Goal: Find specific page/section: Find specific page/section

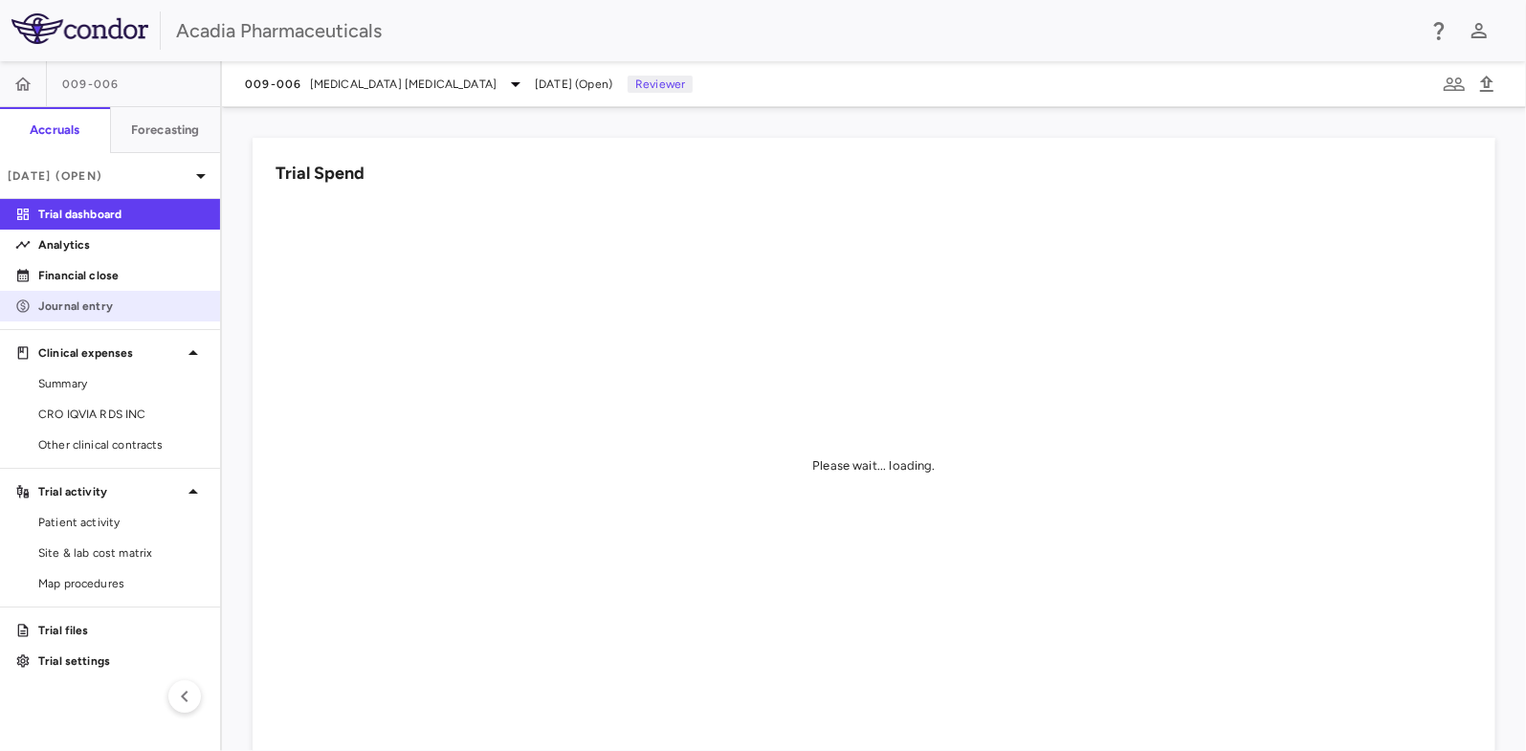
click at [98, 297] on p "Journal entry" at bounding box center [121, 305] width 166 height 17
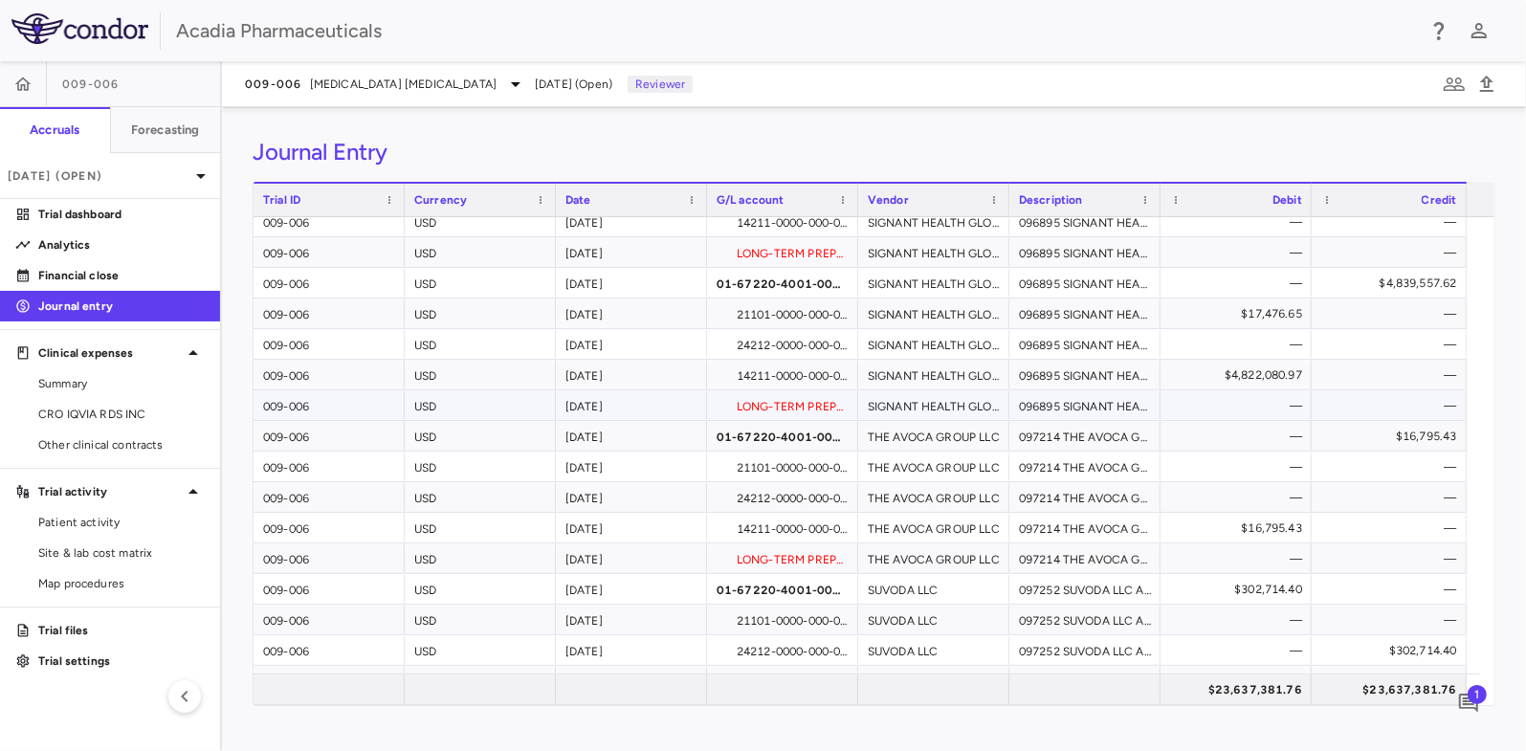
scroll to position [286, 0]
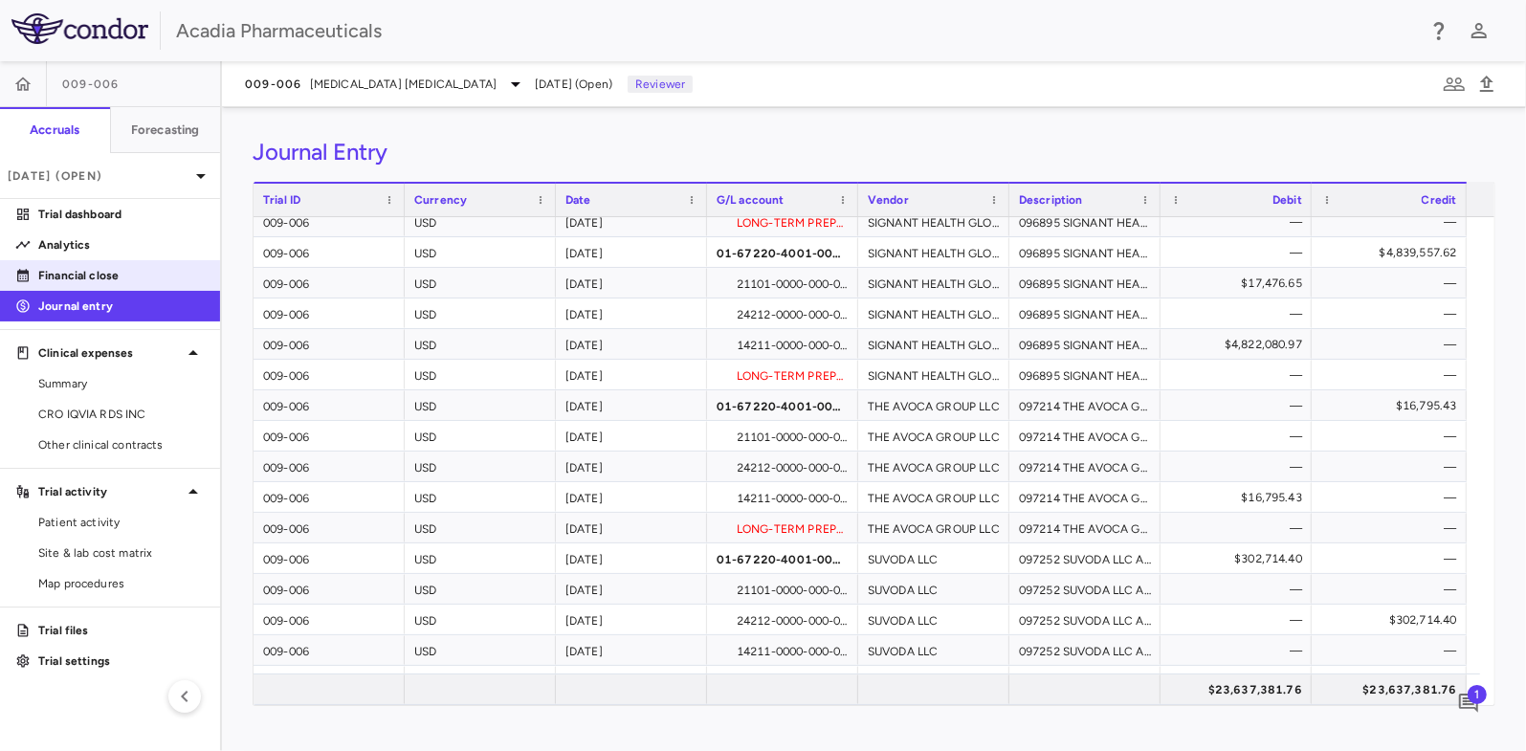
click at [116, 274] on p "Financial close" at bounding box center [121, 275] width 166 height 17
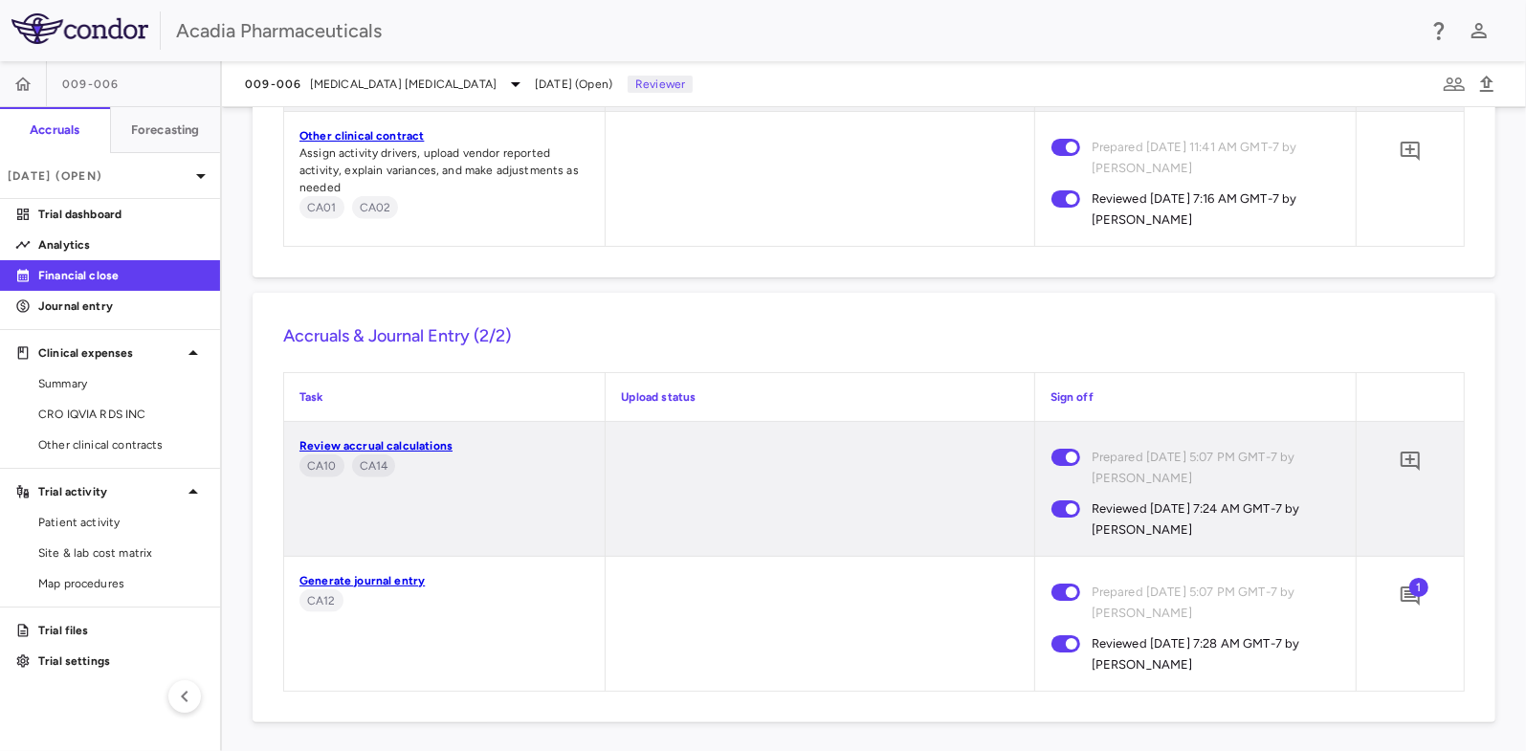
scroll to position [1728, 0]
click at [1054, 651] on span at bounding box center [1066, 642] width 52 height 40
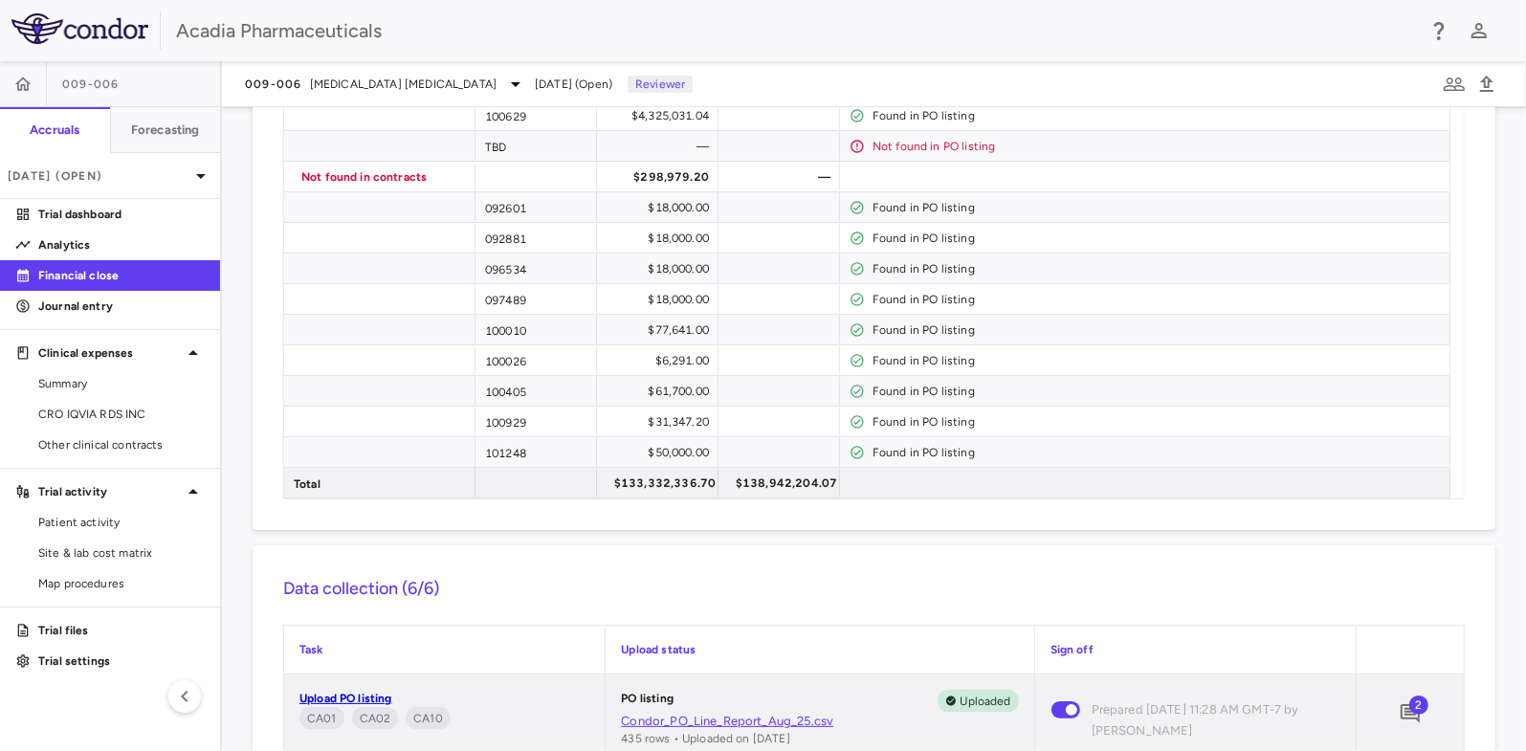
scroll to position [3502, 0]
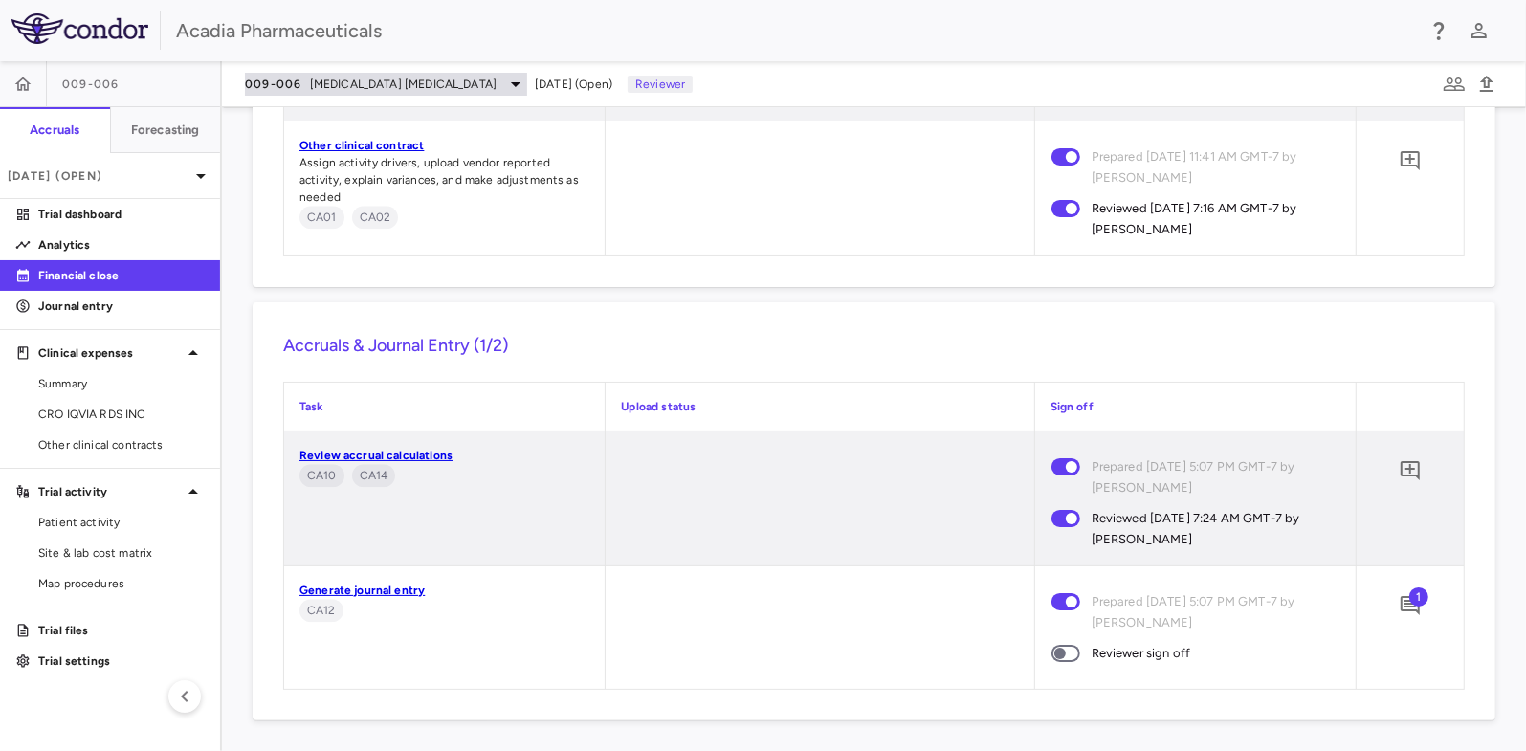
click at [296, 79] on span "009-006" at bounding box center [273, 84] width 57 height 15
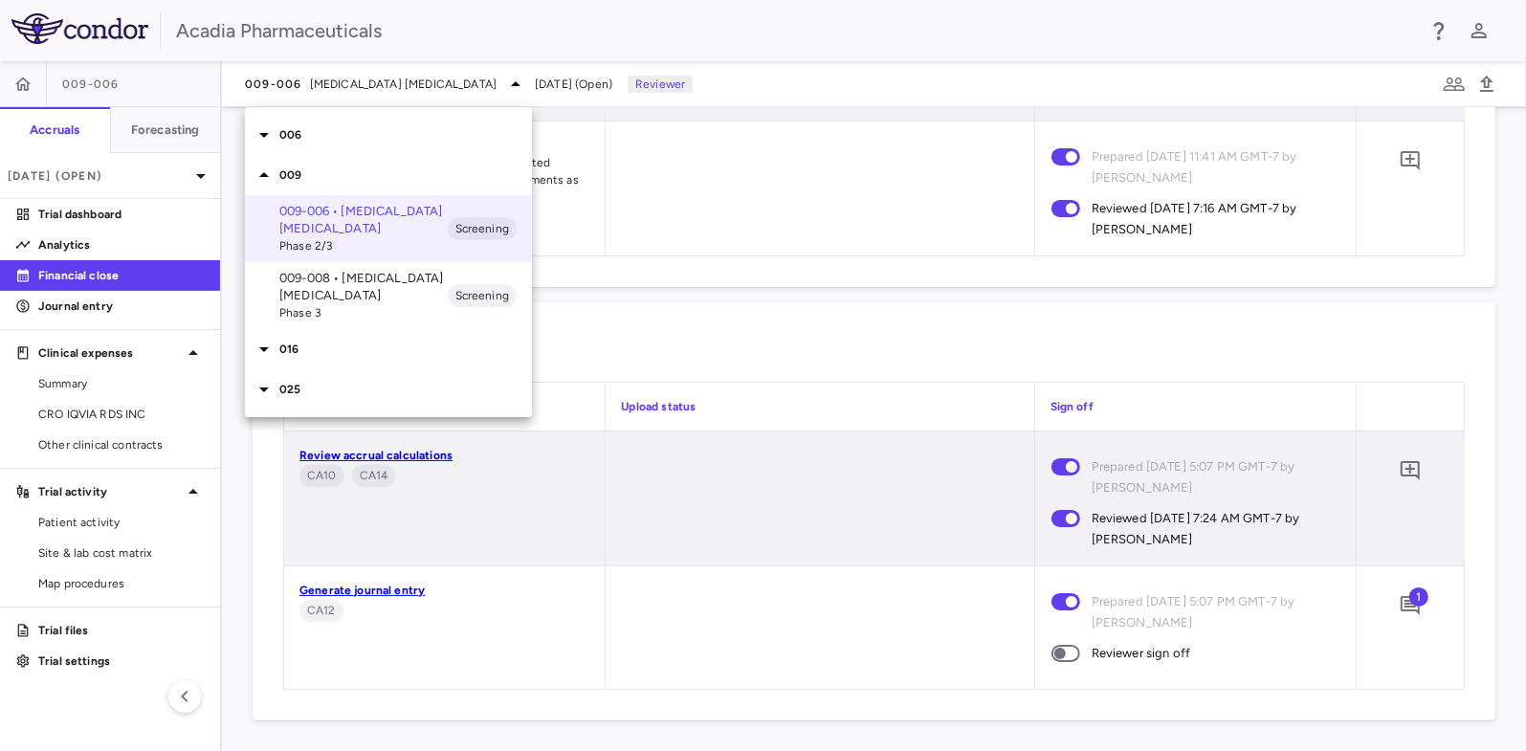
click at [306, 280] on p "009-008 • [MEDICAL_DATA] [MEDICAL_DATA]" at bounding box center [363, 287] width 168 height 34
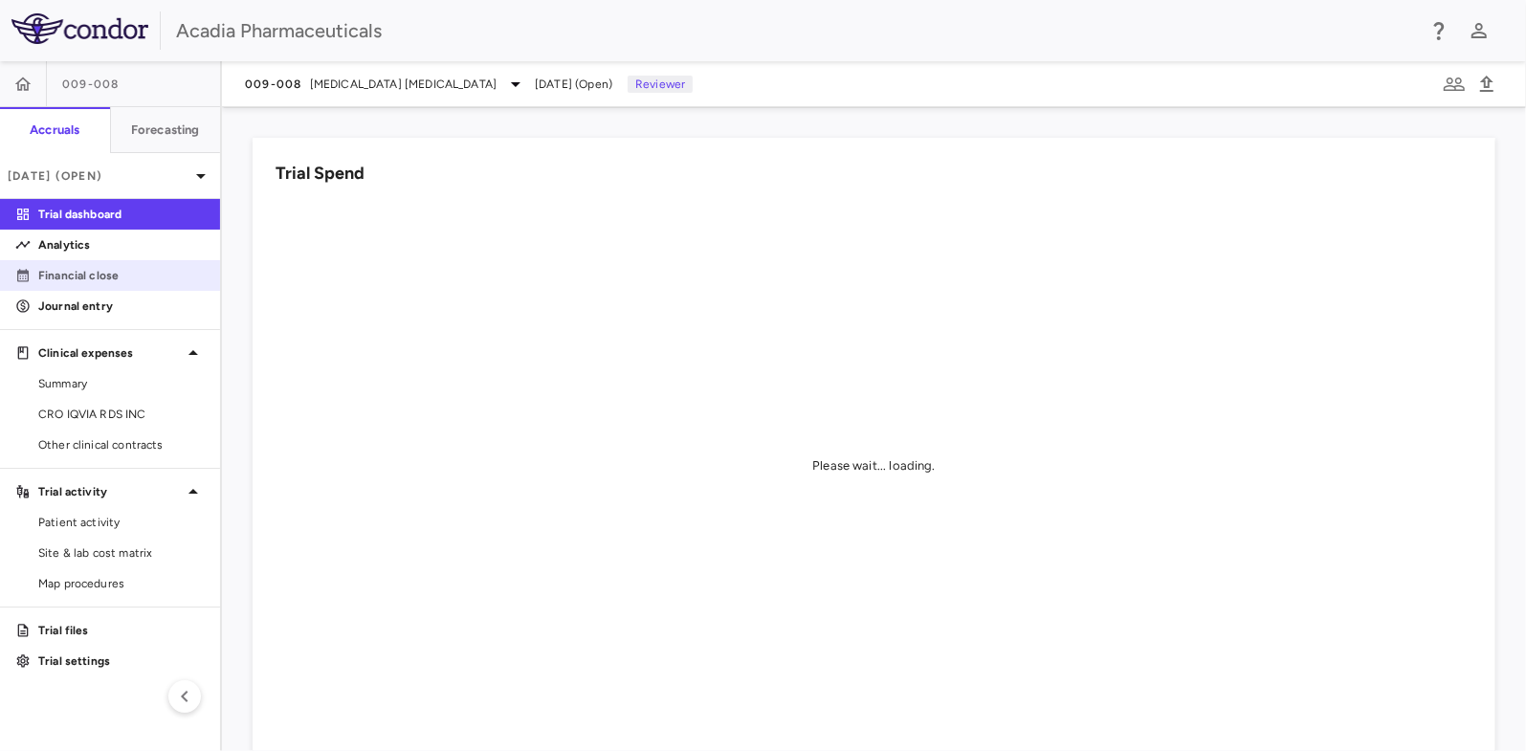
click at [117, 274] on p "Financial close" at bounding box center [121, 275] width 166 height 17
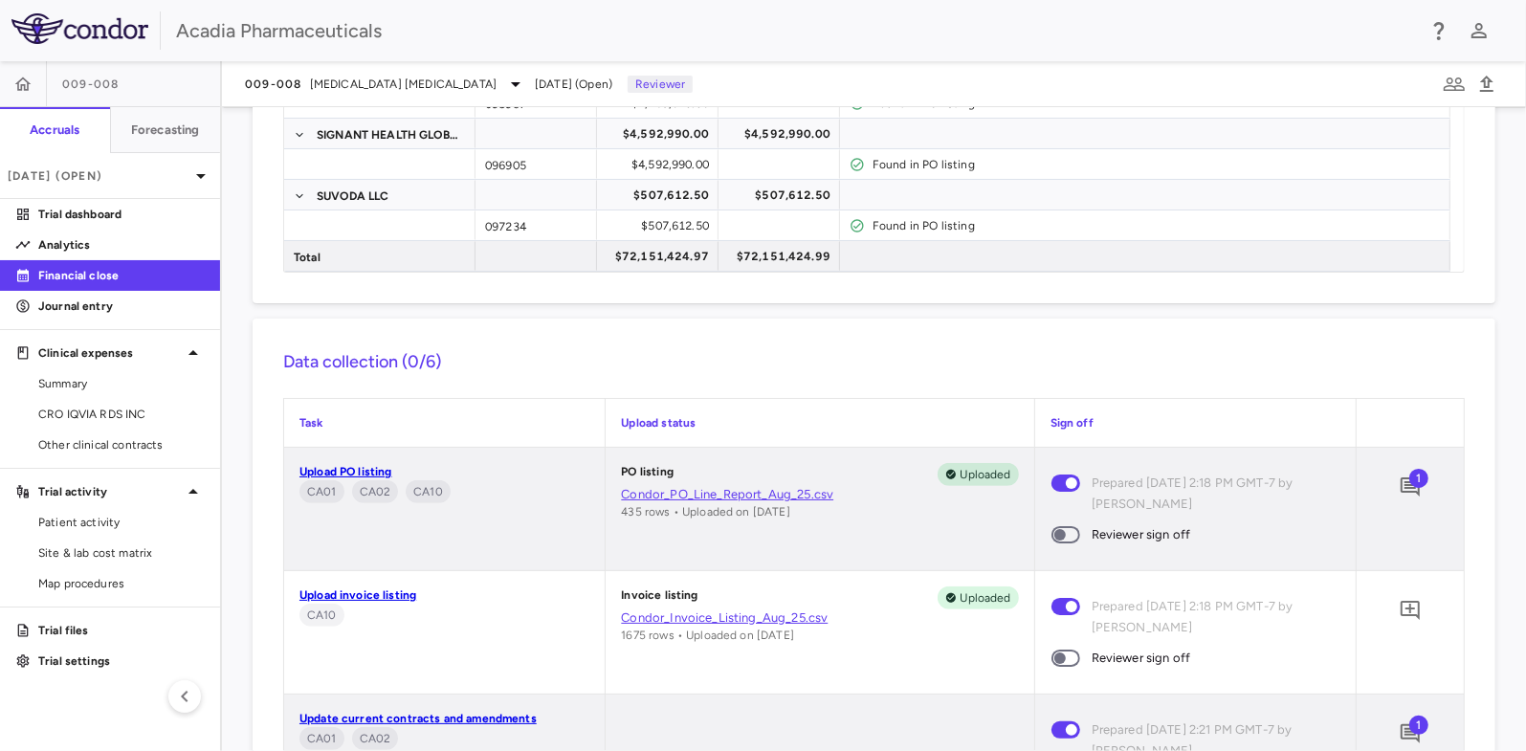
scroll to position [670, 0]
